Goal: Information Seeking & Learning: Learn about a topic

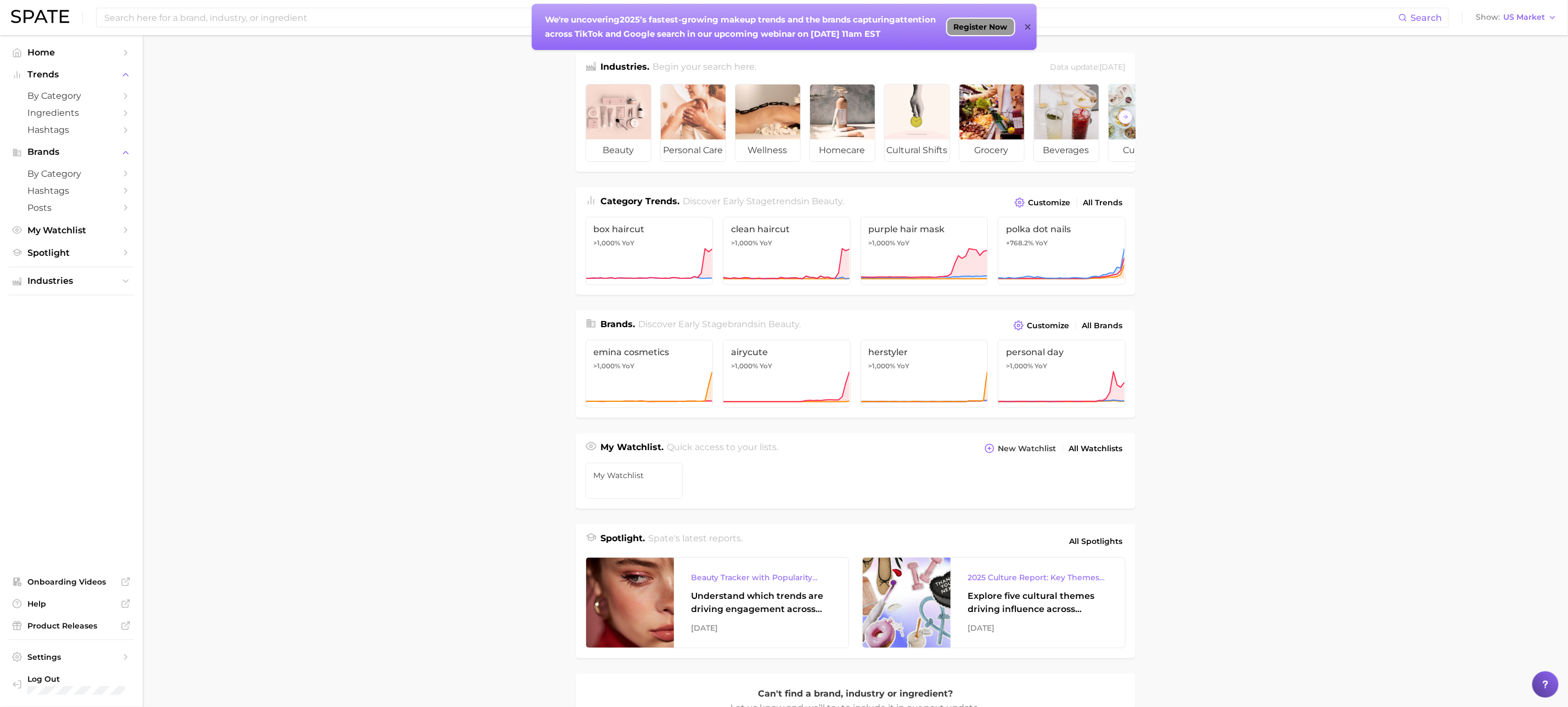
click at [993, 28] on span "Register Now" at bounding box center [980, 27] width 54 height 9
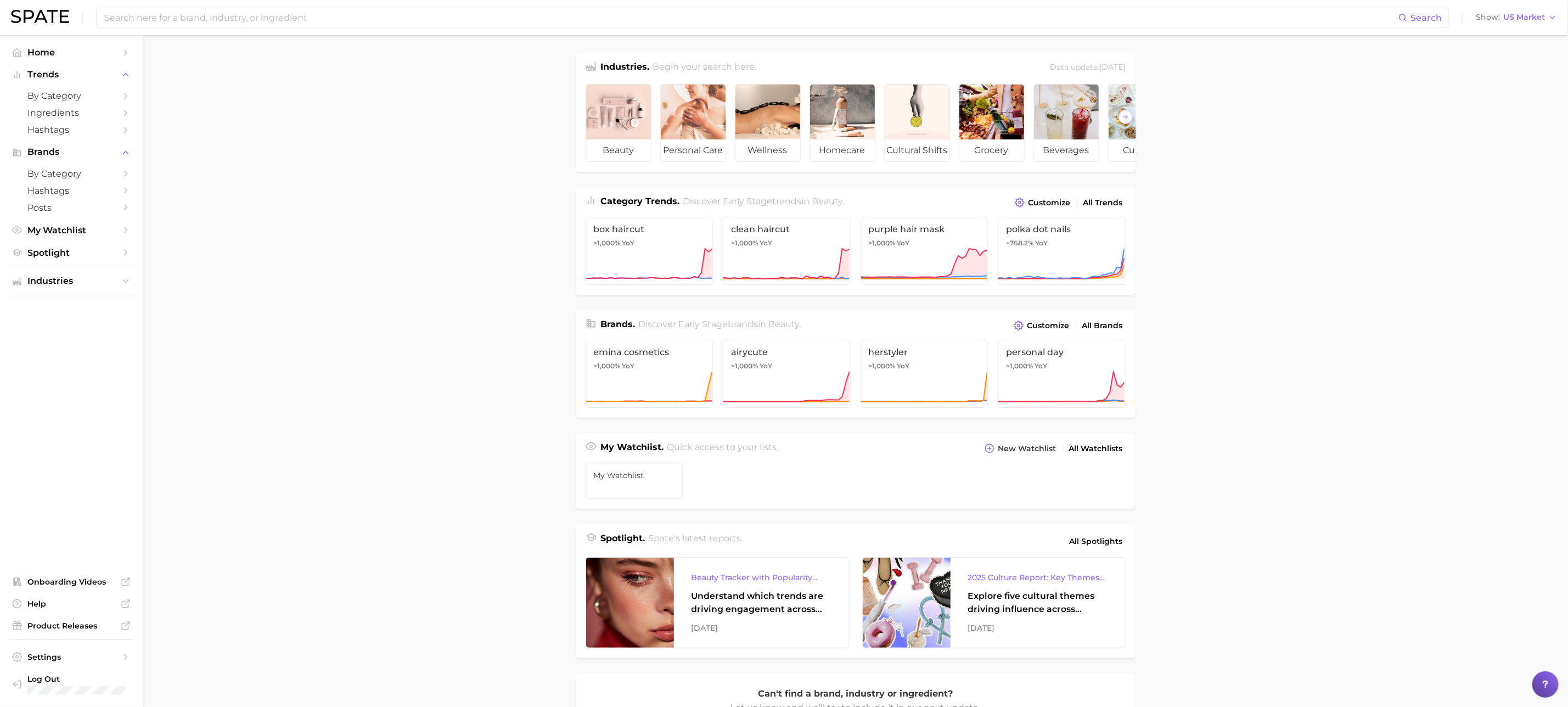
click at [45, 20] on img at bounding box center [40, 16] width 58 height 13
click at [45, 48] on span "Home" at bounding box center [71, 53] width 88 height 10
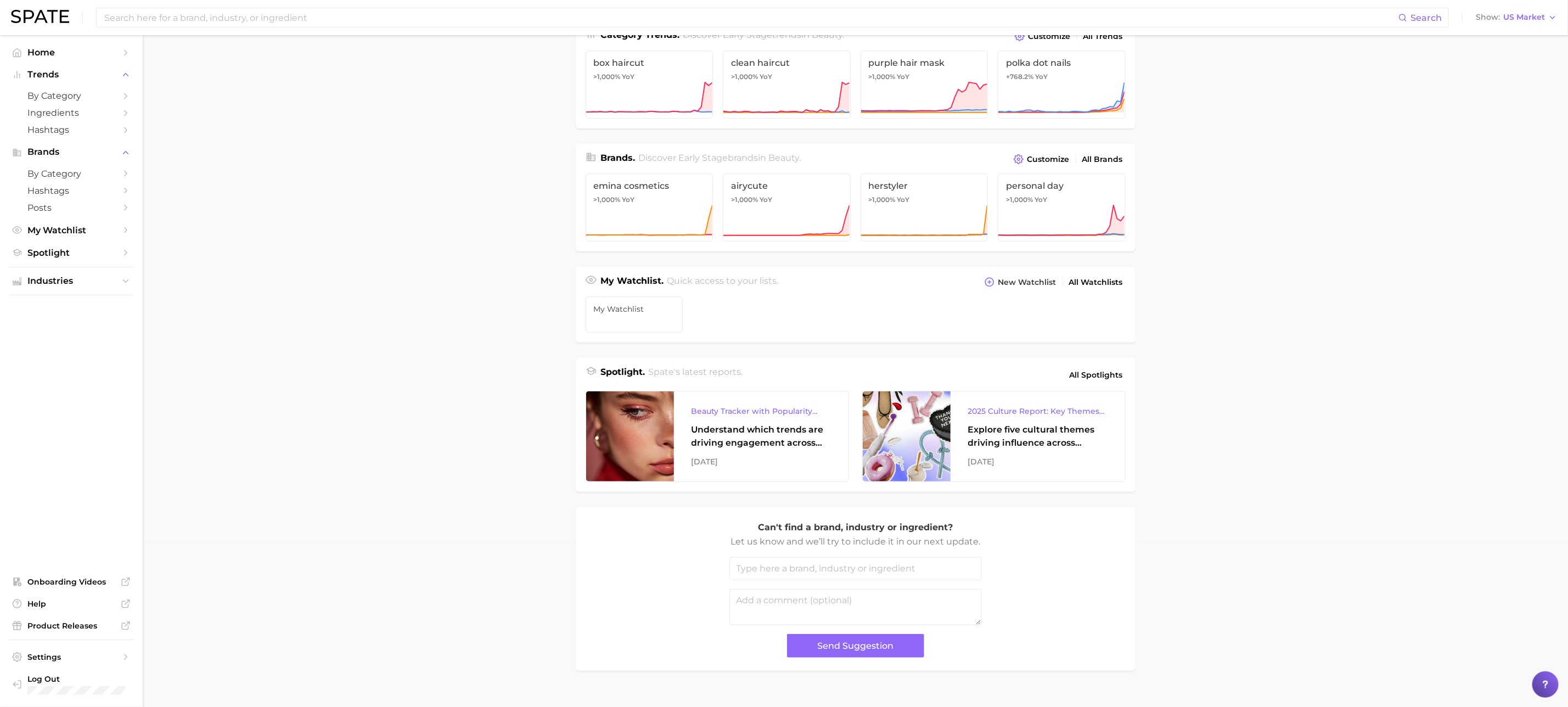
scroll to position [201, 0]
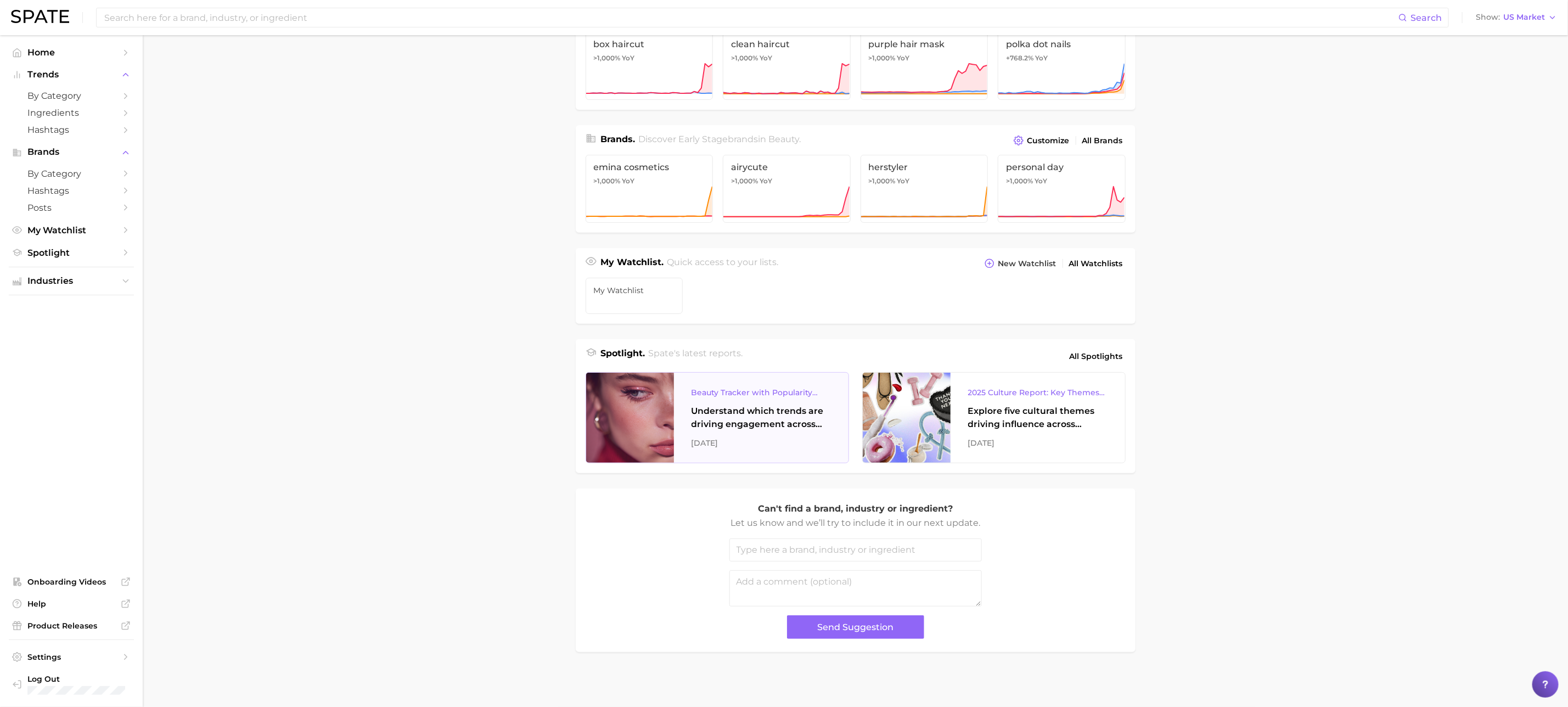
click at [741, 420] on div "Understand which trends are driving engagement across platforms in the skin, ha…" at bounding box center [761, 418] width 139 height 27
click at [1095, 347] on link "All Spotlights" at bounding box center [1096, 356] width 59 height 18
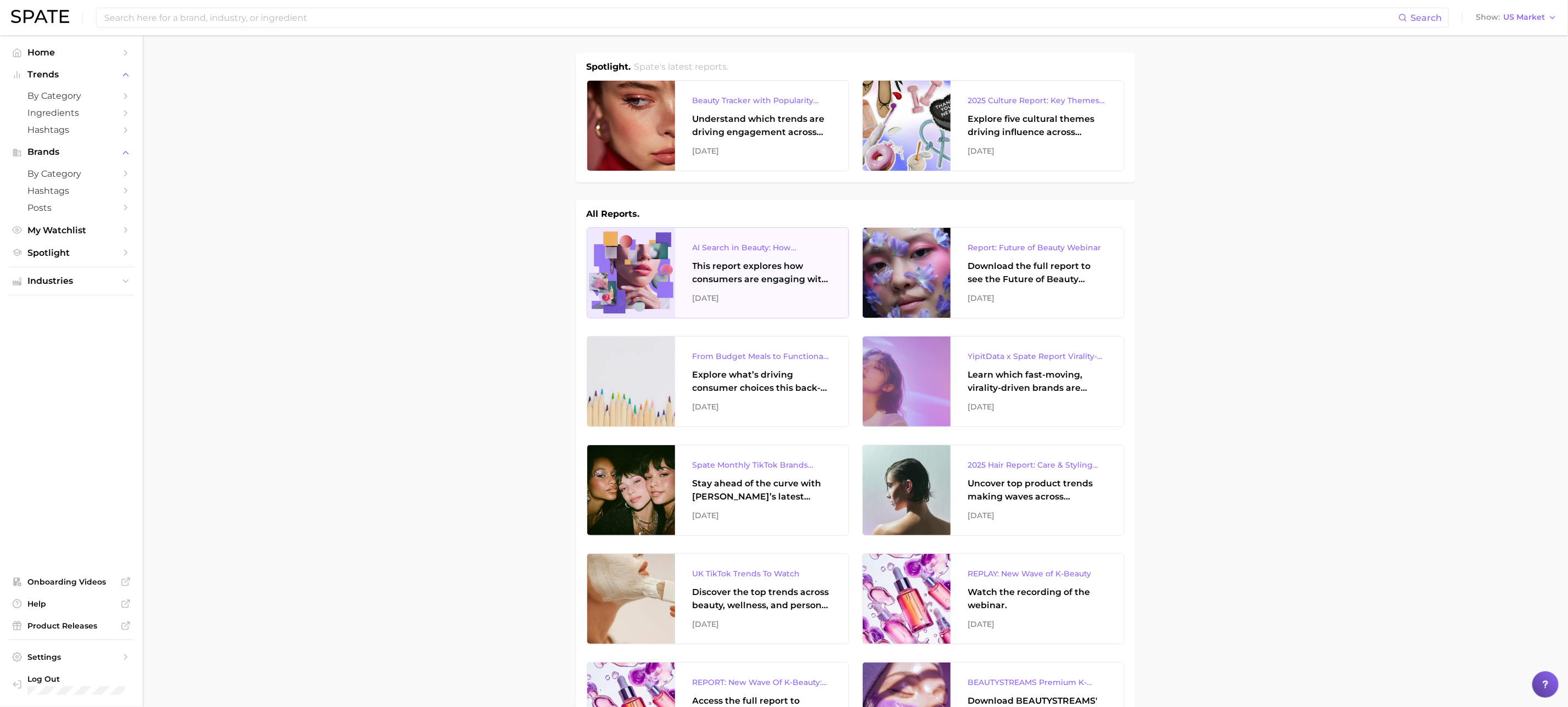
click at [752, 268] on div "This report explores how consumers are engaging with AI-powered search tools — …" at bounding box center [762, 273] width 139 height 27
click at [1002, 275] on div "Download the full report to see the Future of Beauty trends we unpacked during …" at bounding box center [1037, 273] width 139 height 27
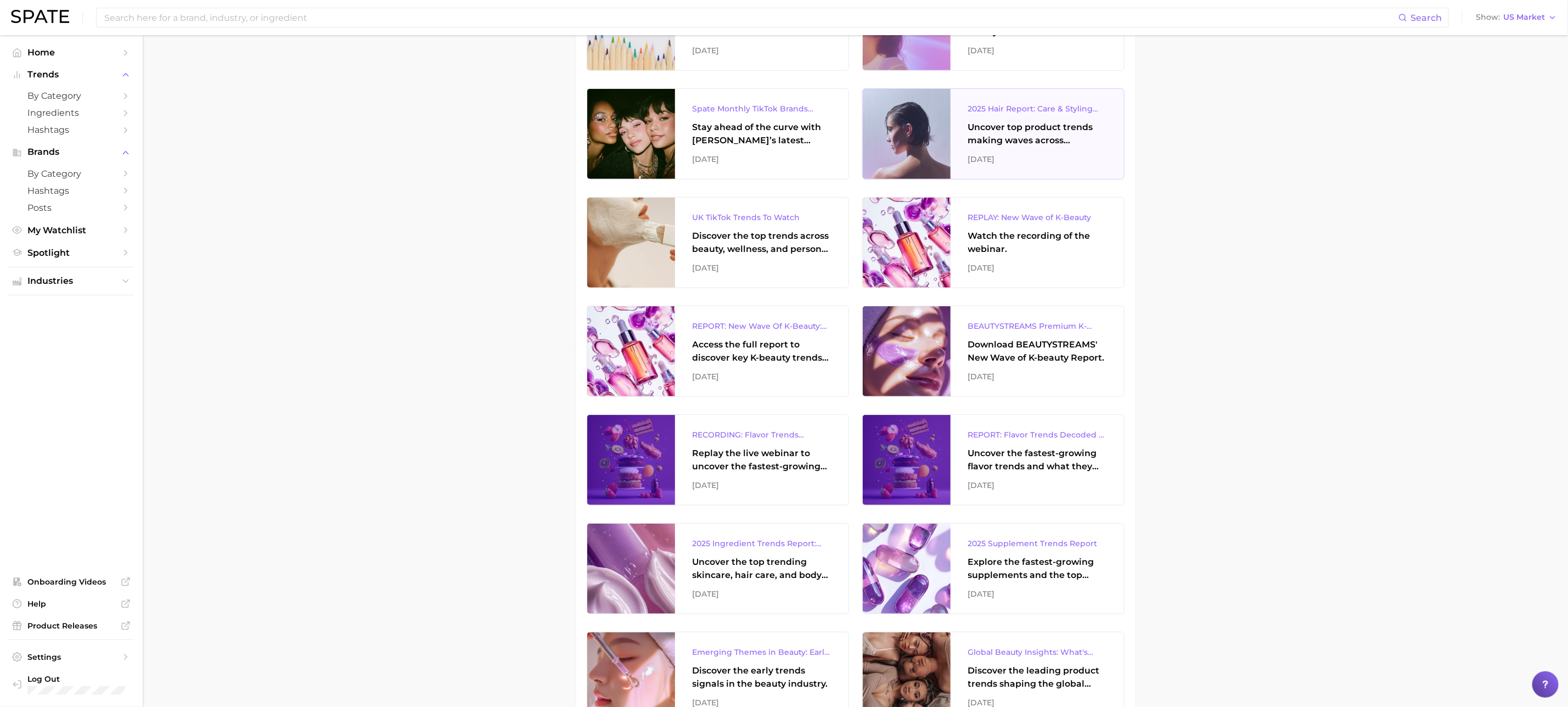
click at [1037, 130] on div "Uncover top product trends making waves across platforms — along with key insig…" at bounding box center [1037, 134] width 139 height 27
click at [726, 569] on div "Uncover the top trending skincare, hair care, and body care ingredients capturi…" at bounding box center [762, 569] width 139 height 27
